Goal: Information Seeking & Learning: Learn about a topic

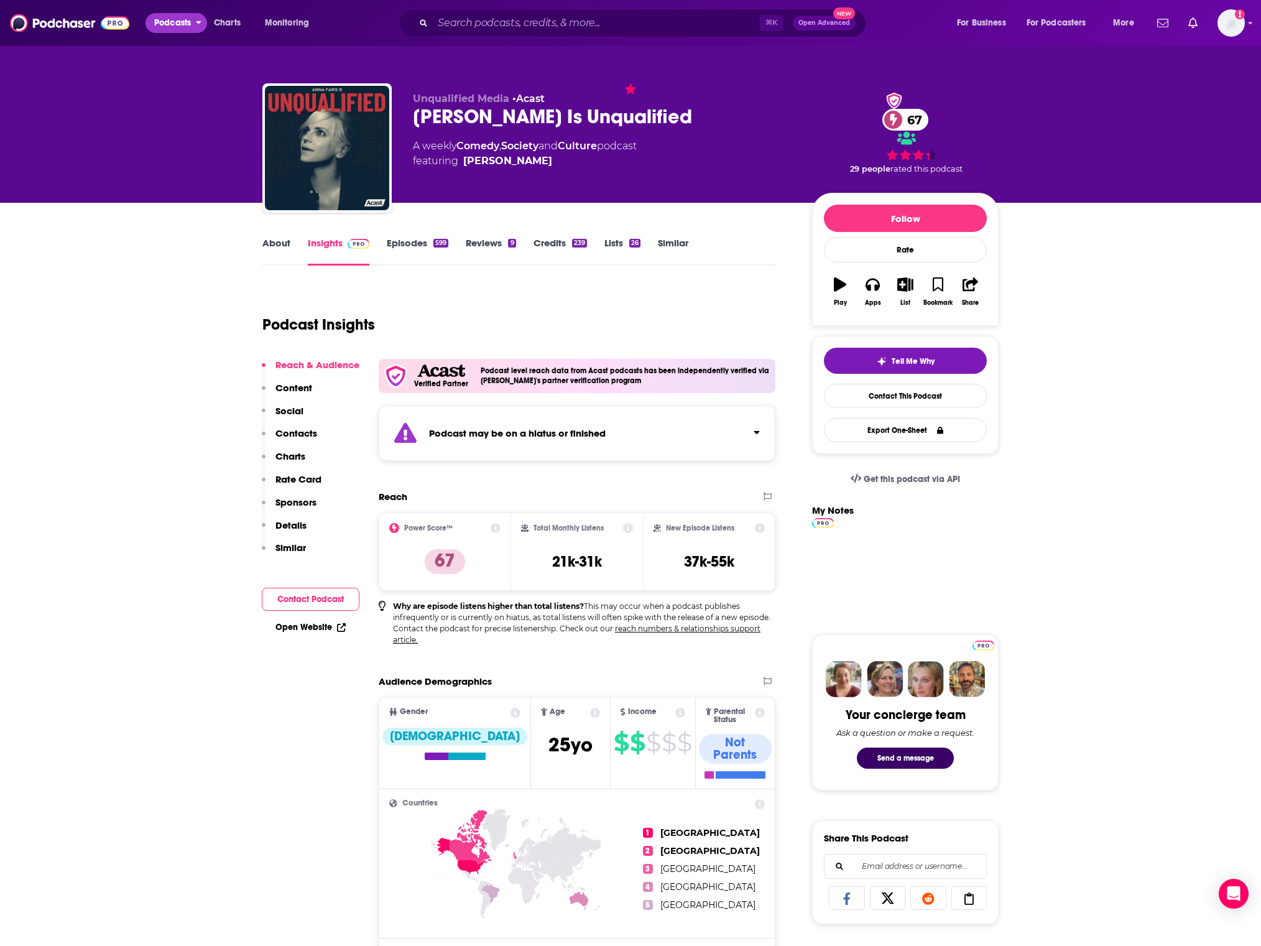
click at [186, 17] on span "Podcasts" at bounding box center [172, 22] width 37 height 17
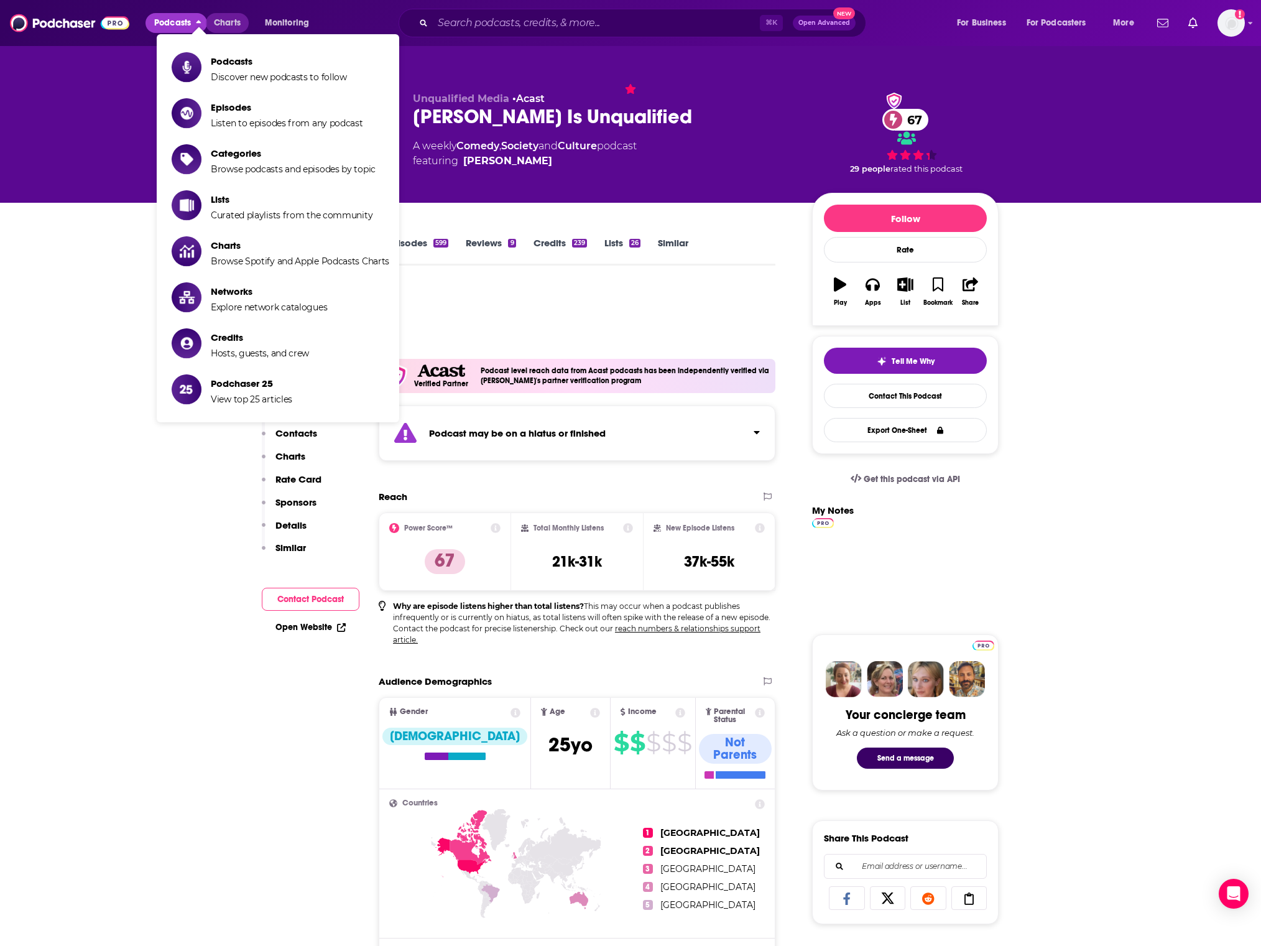
click at [243, 24] on link "Charts" at bounding box center [227, 23] width 42 height 20
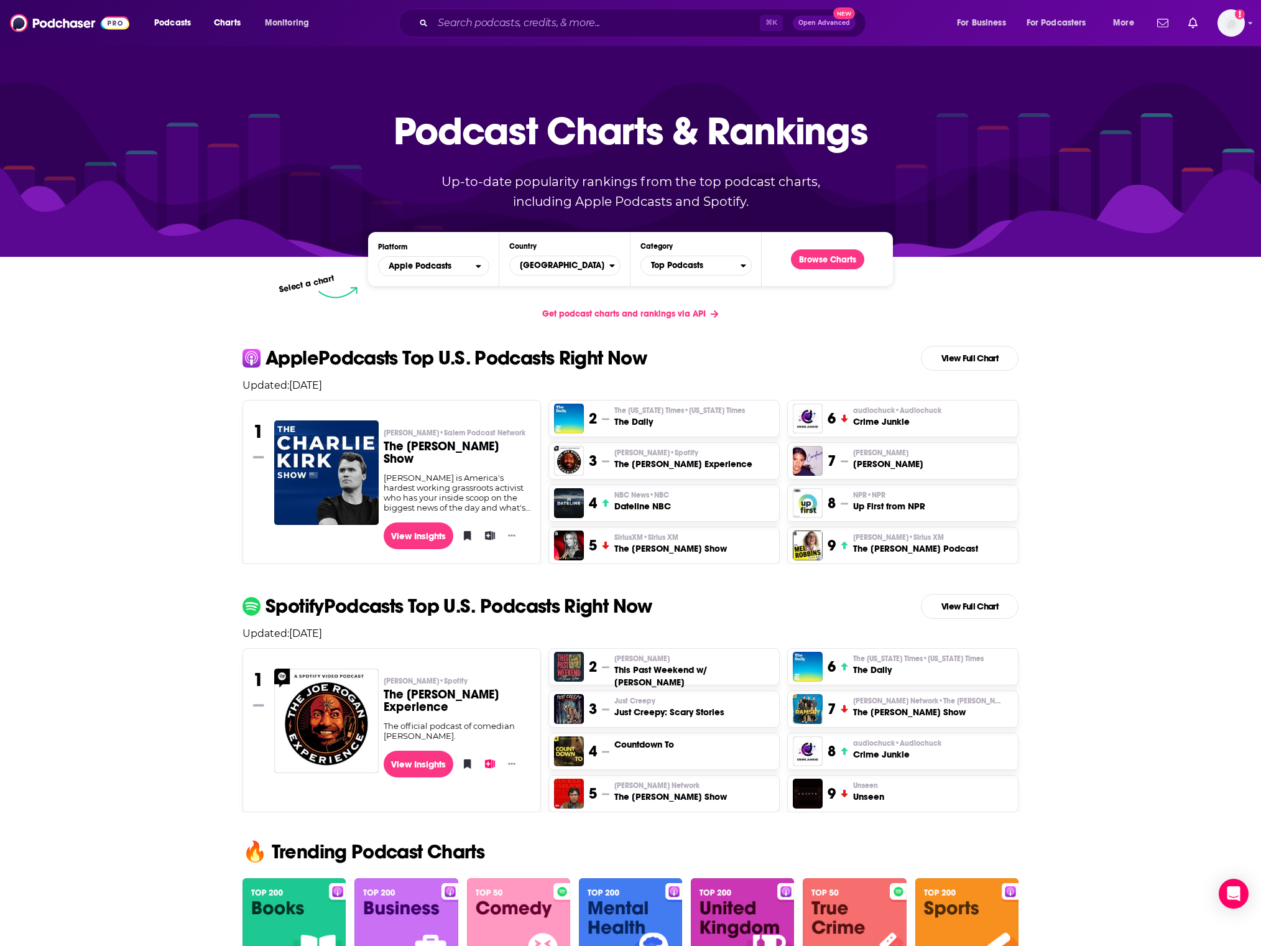
click at [986, 363] on link "View Full Chart" at bounding box center [970, 358] width 98 height 25
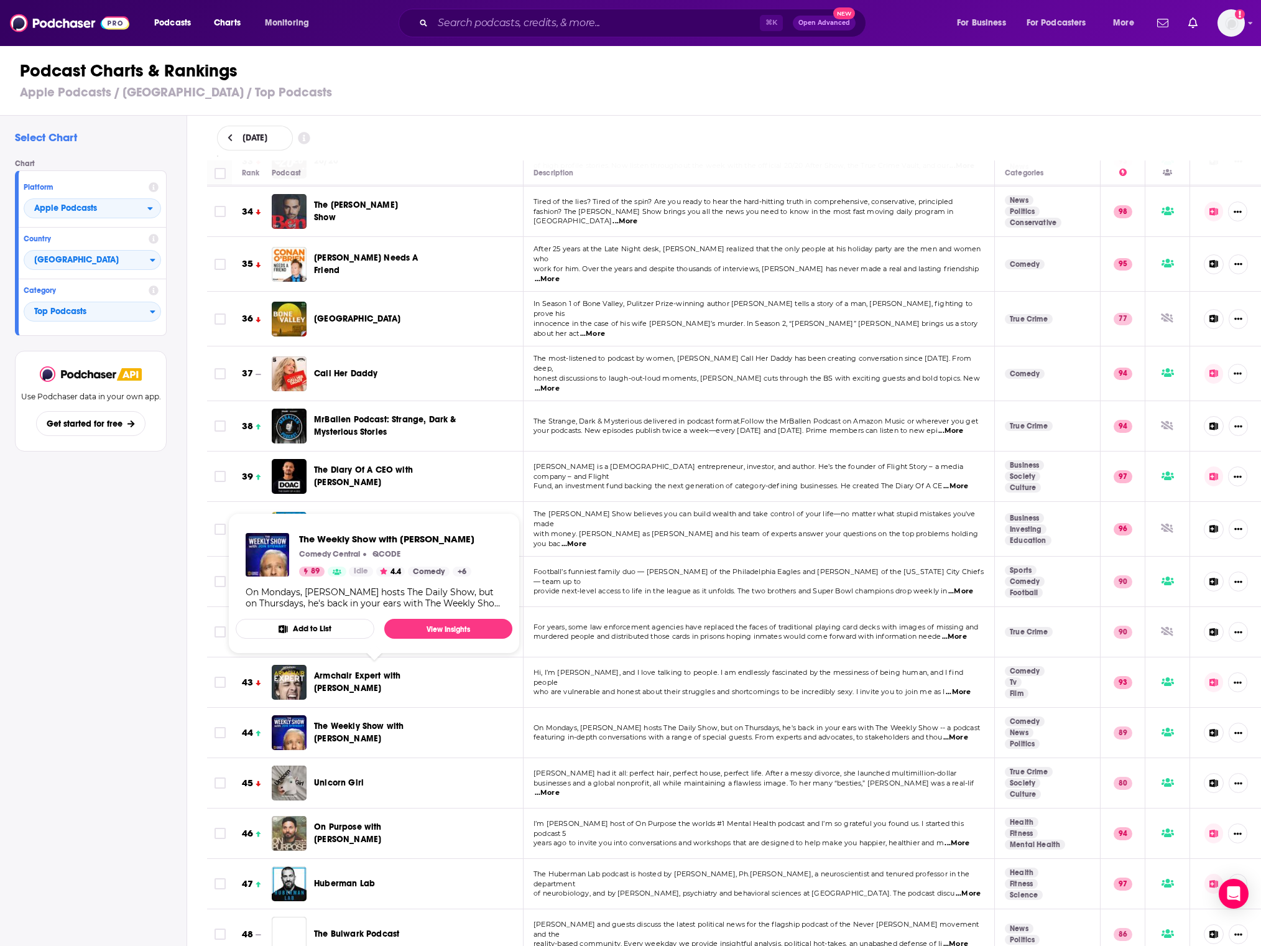
scroll to position [1701, 0]
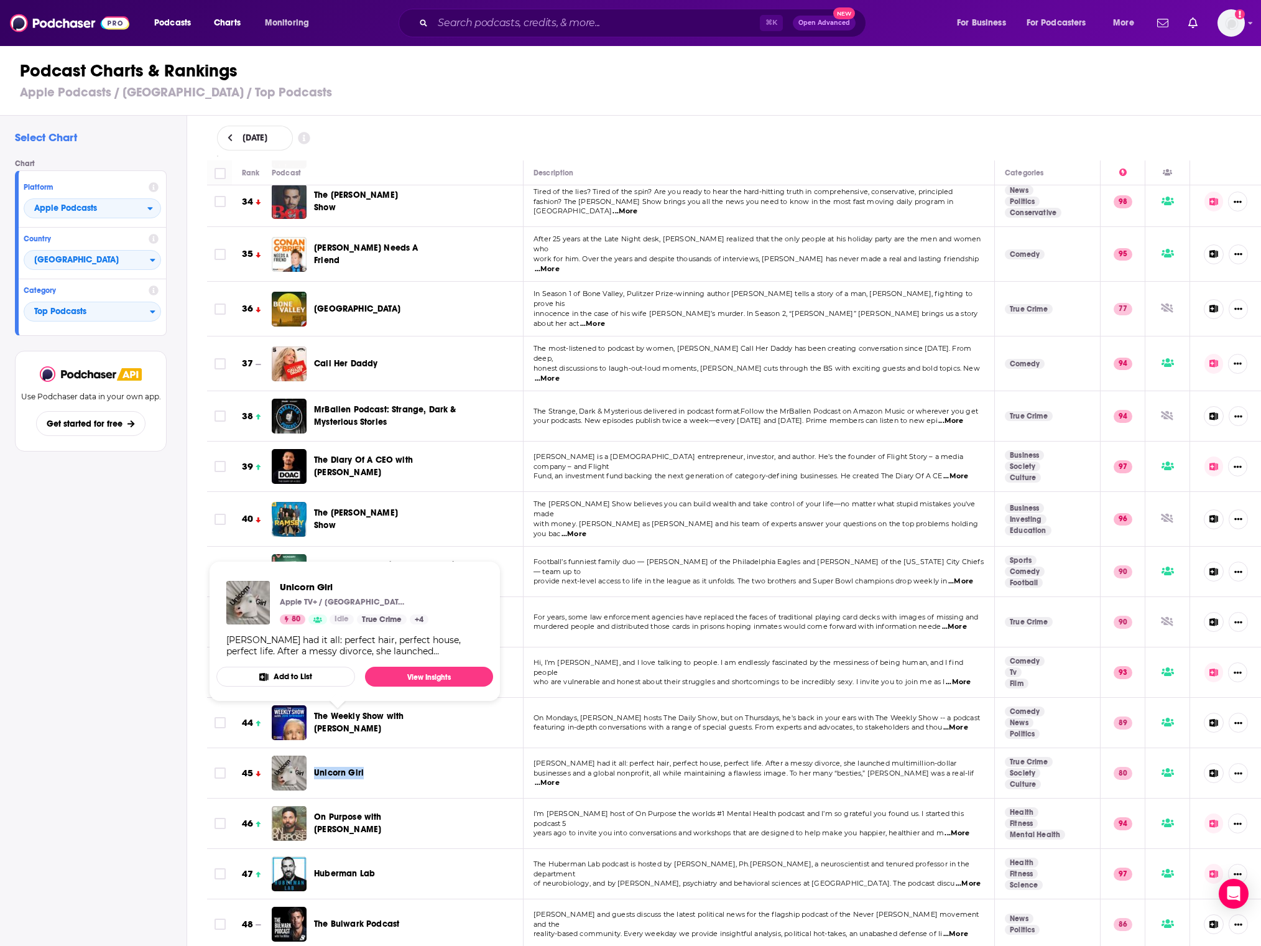
drag, startPoint x: 385, startPoint y: 724, endPoint x: 317, endPoint y: 716, distance: 68.9
click at [317, 767] on div "Unicorn Girl" at bounding box center [368, 773] width 108 height 12
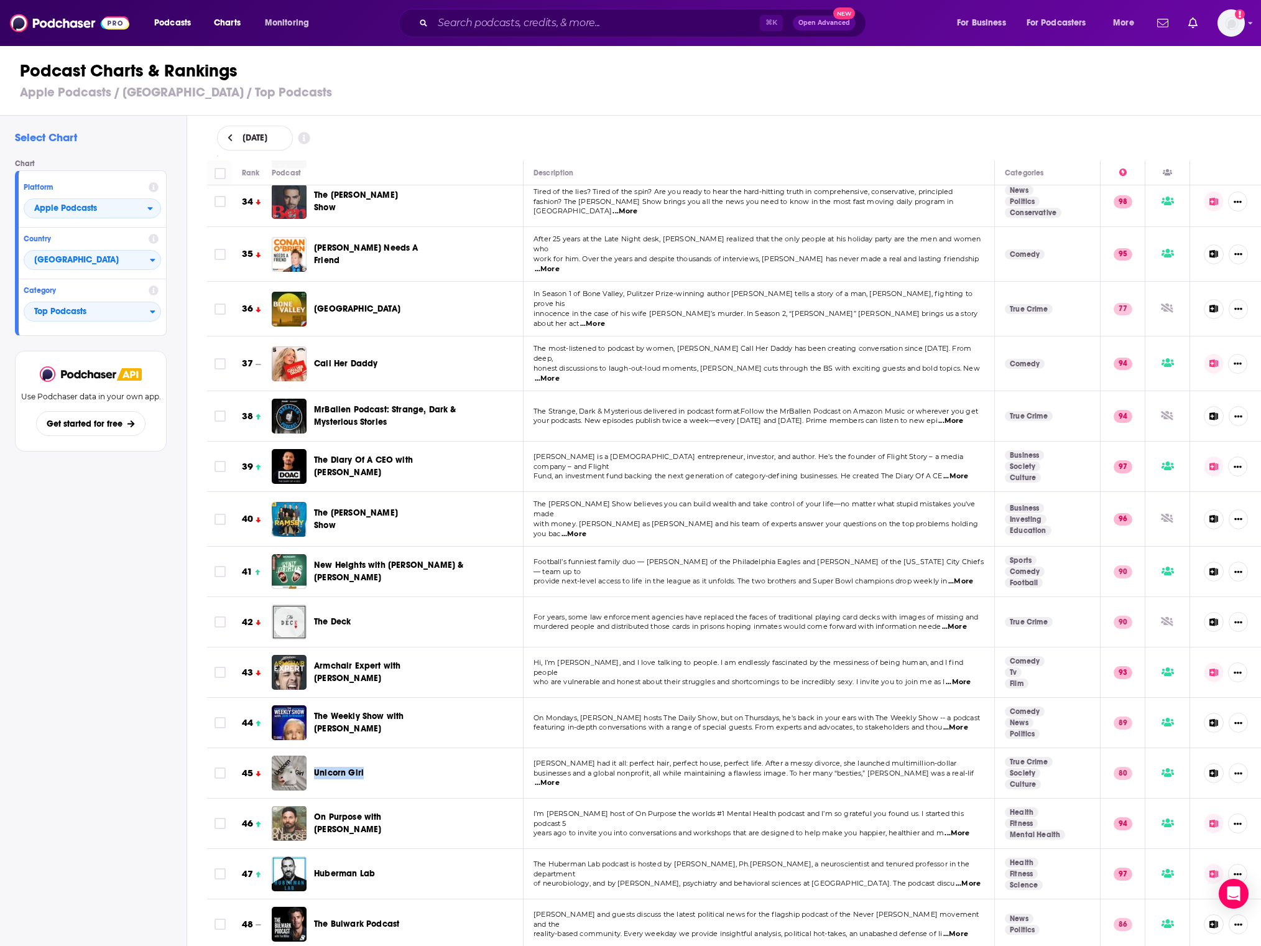
scroll to position [1707, 0]
copy span "Unicorn Girl"
